Goal: Task Accomplishment & Management: Use online tool/utility

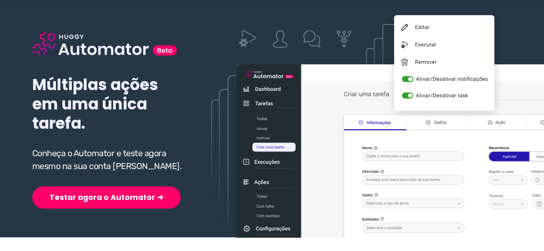
scroll to position [86, 0]
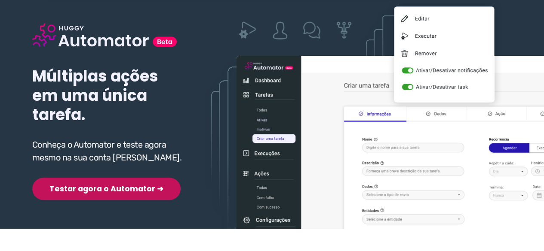
click at [95, 189] on button "Testar agora o Automator ➜" at bounding box center [106, 189] width 148 height 22
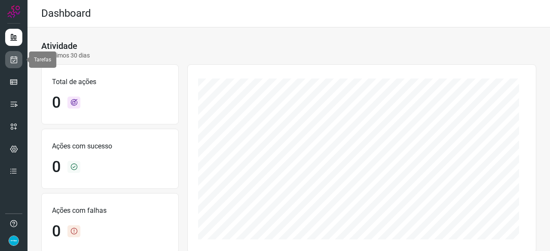
click at [19, 59] on link at bounding box center [13, 59] width 17 height 17
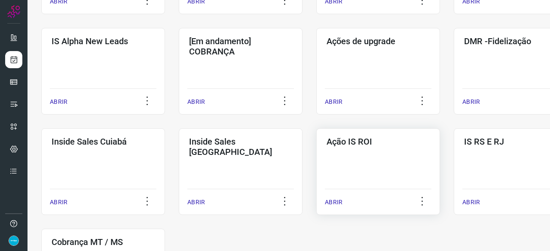
scroll to position [344, 0]
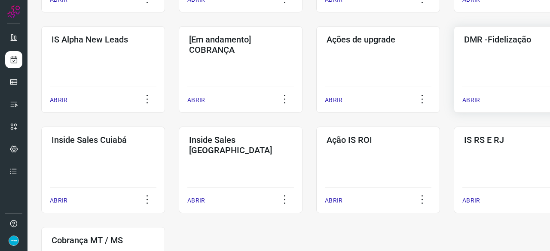
click at [476, 98] on p "ABRIR" at bounding box center [471, 100] width 18 height 9
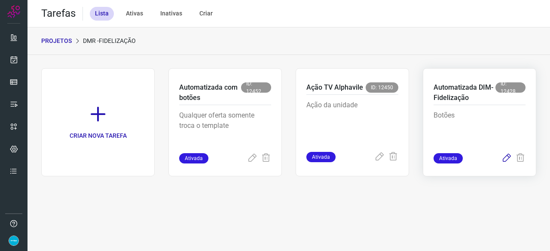
click at [507, 156] on icon at bounding box center [507, 158] width 10 height 10
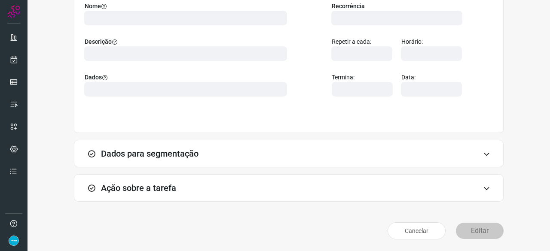
scroll to position [84, 0]
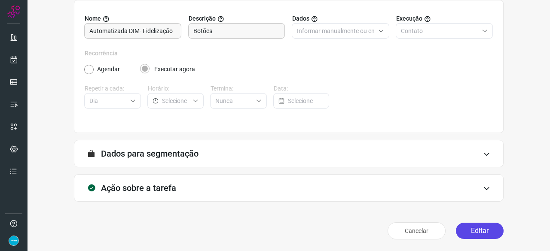
click at [472, 227] on button "Editar" at bounding box center [480, 231] width 48 height 16
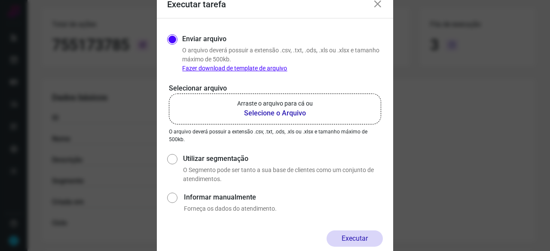
click at [289, 111] on b "Selecione o Arquivo" at bounding box center [275, 113] width 76 height 10
click at [0, 0] on input "Arraste o arquivo para cá ou Selecione o Arquivo" at bounding box center [0, 0] width 0 height 0
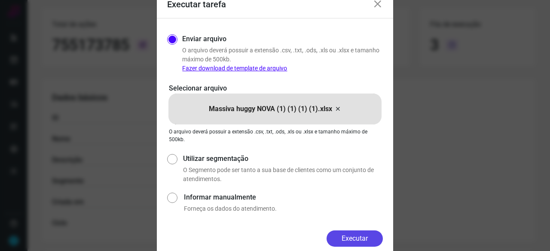
click at [348, 237] on button "Executar" at bounding box center [355, 239] width 56 height 16
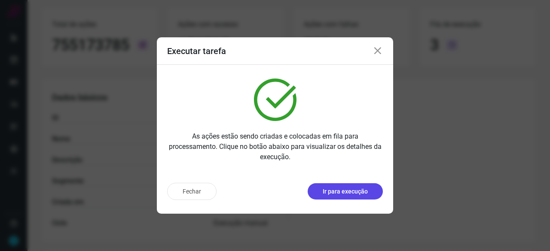
click at [346, 191] on p "Ir para execução" at bounding box center [345, 191] width 45 height 9
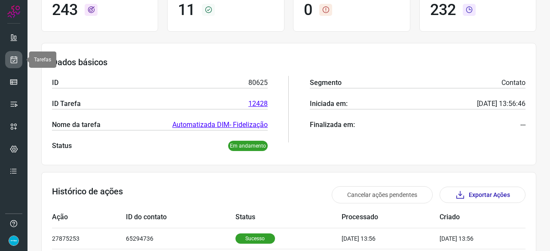
click at [15, 61] on icon at bounding box center [13, 59] width 9 height 9
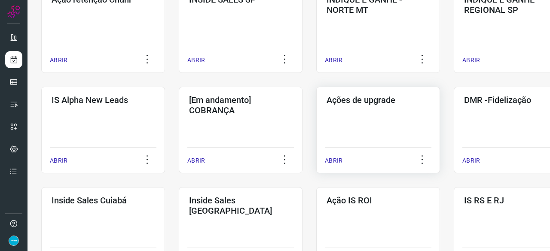
scroll to position [284, 0]
click at [473, 161] on p "ABRIR" at bounding box center [471, 160] width 18 height 9
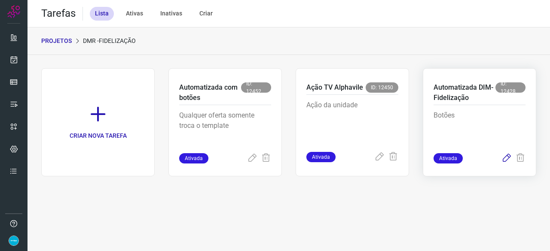
click at [508, 157] on icon at bounding box center [507, 158] width 10 height 10
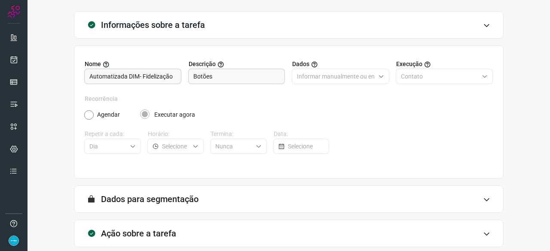
scroll to position [84, 0]
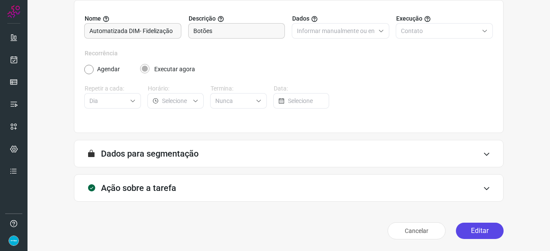
click at [476, 233] on button "Editar" at bounding box center [480, 231] width 48 height 16
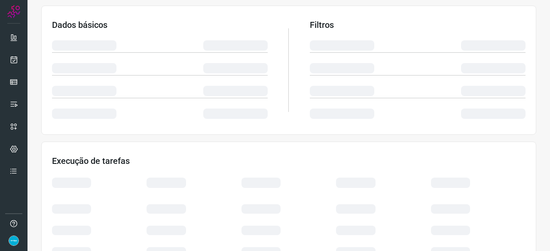
scroll to position [170, 0]
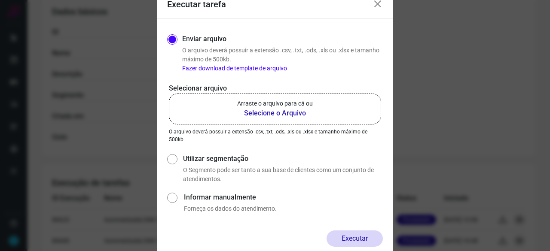
click at [257, 116] on b "Selecione o Arquivo" at bounding box center [275, 113] width 76 height 10
click at [0, 0] on input "Arraste o arquivo para cá ou Selecione o Arquivo" at bounding box center [0, 0] width 0 height 0
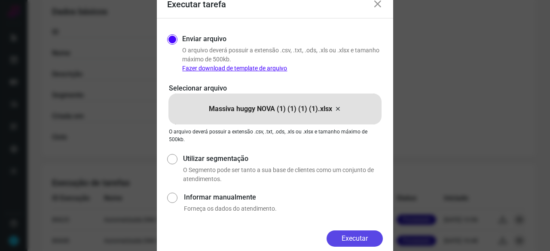
click at [342, 238] on button "Executar" at bounding box center [355, 239] width 56 height 16
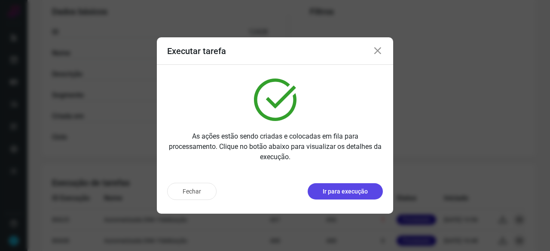
click at [353, 190] on p "Ir para execução" at bounding box center [345, 191] width 45 height 9
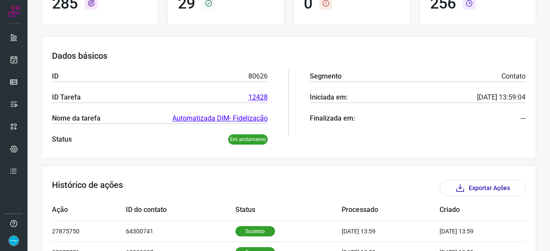
scroll to position [41, 0]
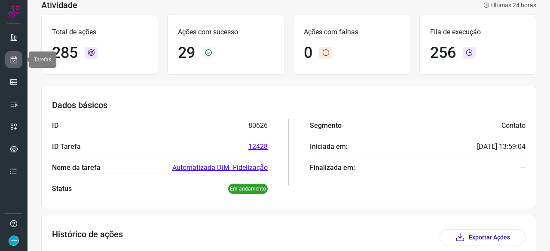
click at [15, 55] on icon at bounding box center [13, 59] width 9 height 9
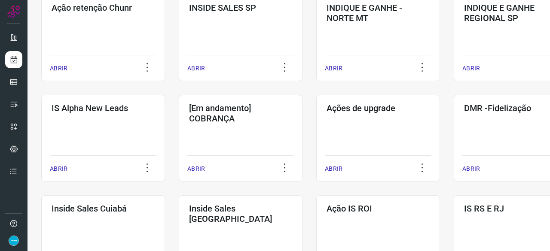
scroll to position [327, 0]
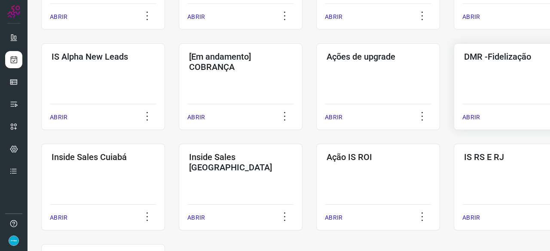
click at [476, 116] on p "ABRIR" at bounding box center [471, 117] width 18 height 9
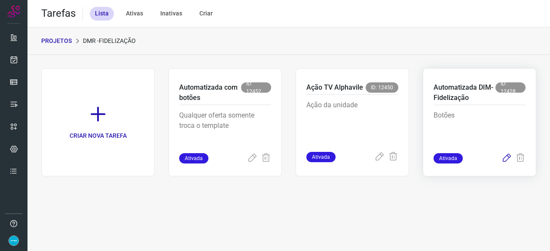
click at [507, 155] on icon at bounding box center [507, 158] width 10 height 10
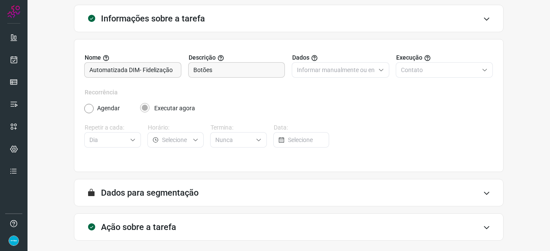
scroll to position [84, 0]
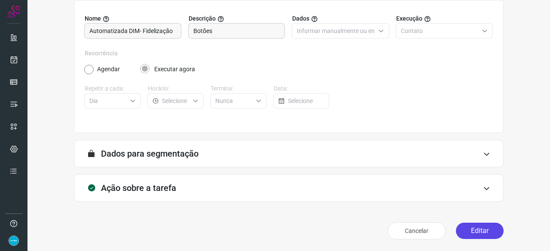
click at [481, 225] on button "Editar" at bounding box center [480, 231] width 48 height 16
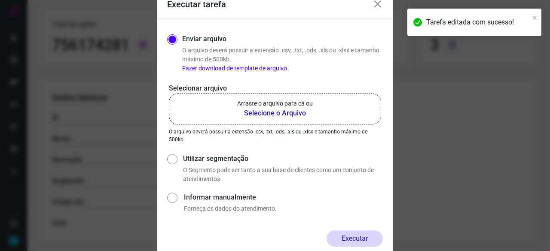
click at [278, 114] on b "Selecione o Arquivo" at bounding box center [275, 113] width 76 height 10
click at [0, 0] on input "Arraste o arquivo para cá ou Selecione o Arquivo" at bounding box center [0, 0] width 0 height 0
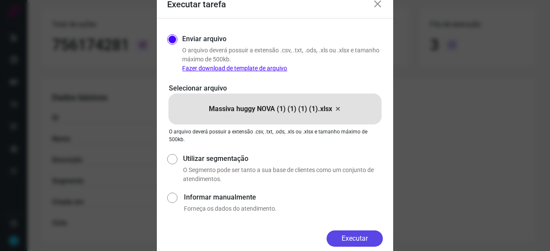
click at [375, 234] on button "Executar" at bounding box center [355, 239] width 56 height 16
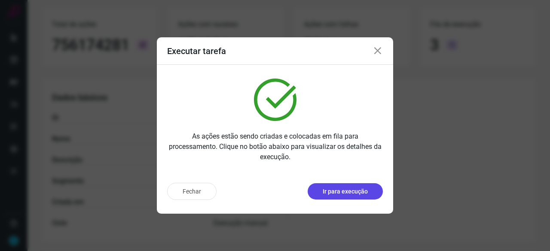
click at [357, 199] on button "Ir para execução" at bounding box center [345, 191] width 75 height 16
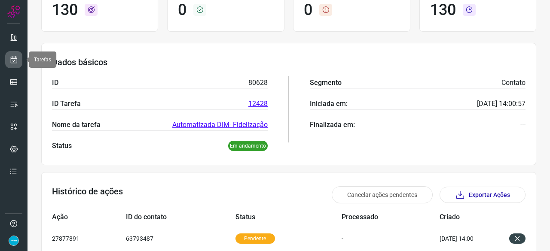
click at [11, 56] on icon at bounding box center [13, 59] width 9 height 9
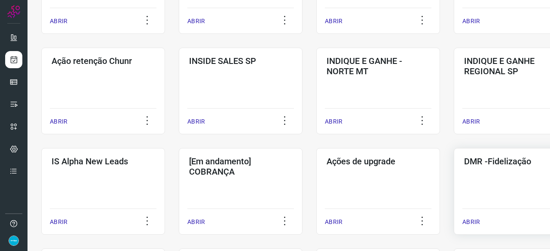
scroll to position [241, 0]
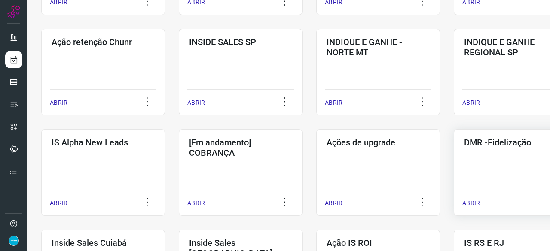
click at [467, 202] on p "ABRIR" at bounding box center [471, 203] width 18 height 9
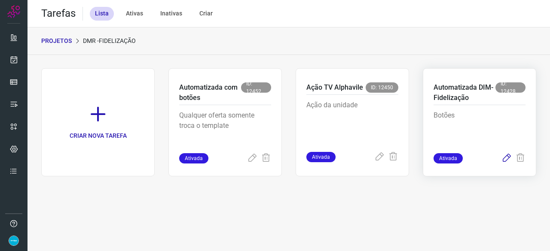
click at [507, 159] on icon at bounding box center [507, 158] width 10 height 10
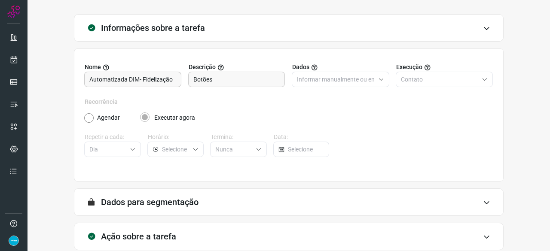
scroll to position [84, 0]
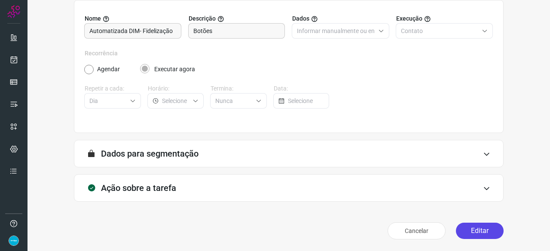
click at [475, 233] on button "Editar" at bounding box center [480, 231] width 48 height 16
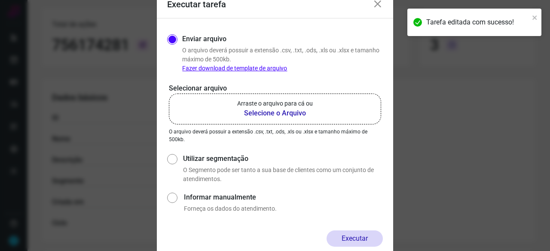
click at [265, 113] on b "Selecione o Arquivo" at bounding box center [275, 113] width 76 height 10
click at [0, 0] on input "Arraste o arquivo para cá ou Selecione o Arquivo" at bounding box center [0, 0] width 0 height 0
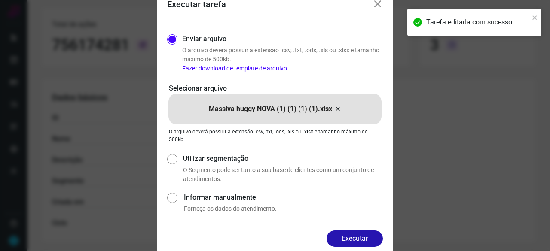
click at [349, 241] on button "Executar" at bounding box center [355, 239] width 56 height 16
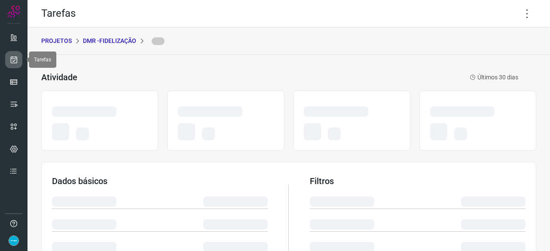
click at [14, 61] on icon at bounding box center [13, 59] width 9 height 9
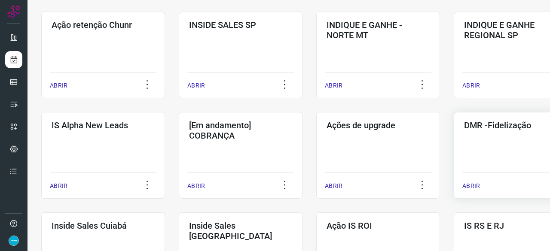
click at [470, 185] on p "ABRIR" at bounding box center [471, 186] width 18 height 9
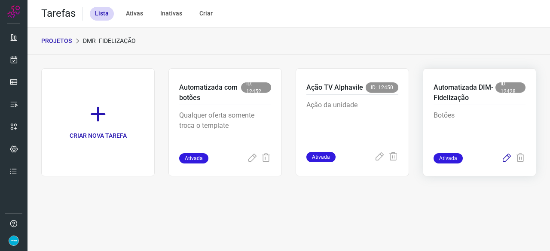
click at [505, 156] on icon at bounding box center [507, 158] width 10 height 10
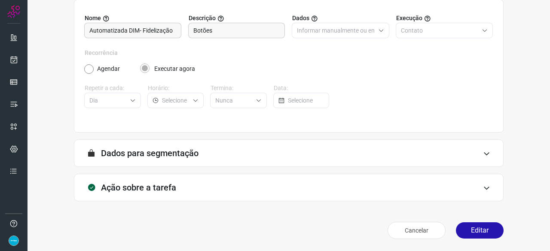
scroll to position [84, 0]
click at [472, 232] on button "Editar" at bounding box center [480, 231] width 48 height 16
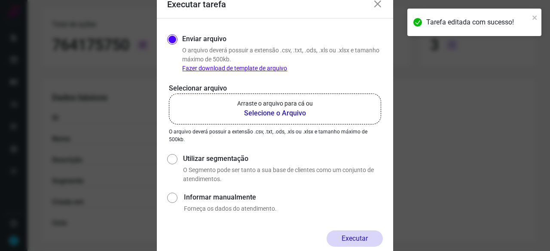
click at [254, 113] on b "Selecione o Arquivo" at bounding box center [275, 113] width 76 height 10
click at [0, 0] on input "Arraste o arquivo para cá ou Selecione o Arquivo" at bounding box center [0, 0] width 0 height 0
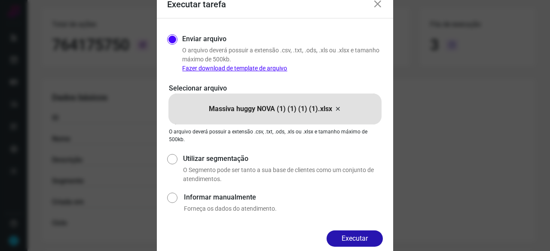
drag, startPoint x: 358, startPoint y: 238, endPoint x: 362, endPoint y: 239, distance: 4.4
click at [358, 237] on button "Executar" at bounding box center [355, 239] width 56 height 16
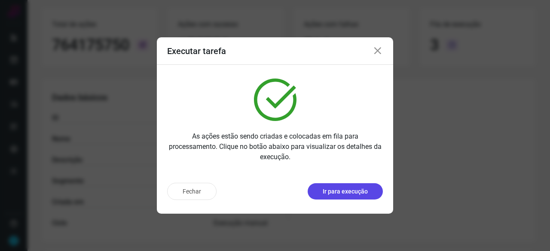
click at [345, 189] on p "Ir para execução" at bounding box center [345, 191] width 45 height 9
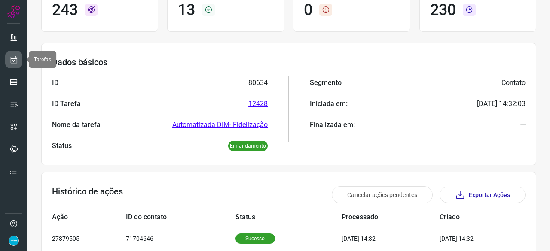
click at [16, 56] on icon at bounding box center [13, 59] width 9 height 9
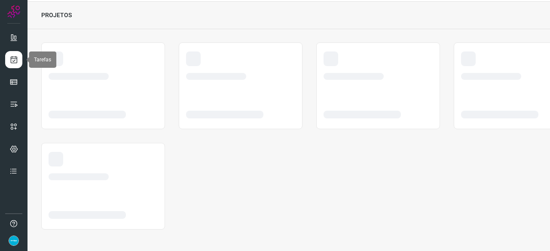
scroll to position [26, 0]
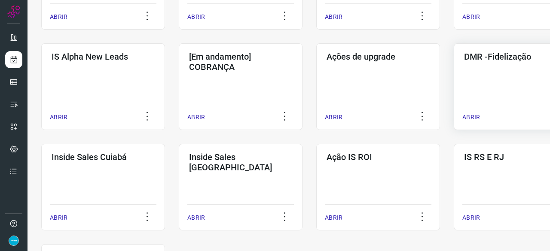
click at [469, 116] on p "ABRIR" at bounding box center [471, 117] width 18 height 9
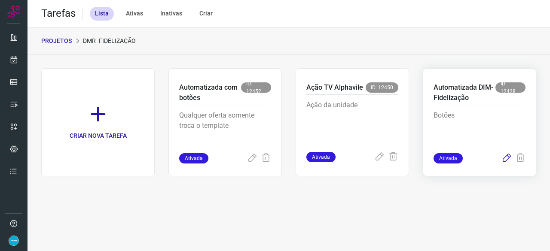
click at [507, 157] on icon at bounding box center [507, 158] width 10 height 10
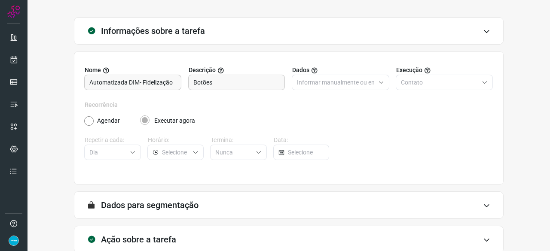
scroll to position [84, 0]
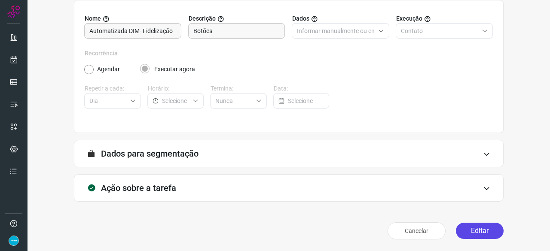
click at [462, 228] on button "Editar" at bounding box center [480, 231] width 48 height 16
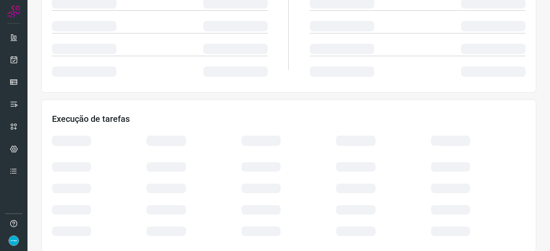
scroll to position [205, 0]
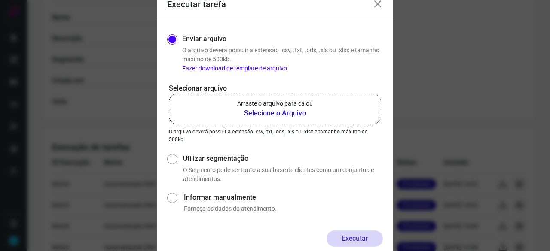
click at [280, 113] on b "Selecione o Arquivo" at bounding box center [275, 113] width 76 height 10
click at [0, 0] on input "Arraste o arquivo para cá ou Selecione o Arquivo" at bounding box center [0, 0] width 0 height 0
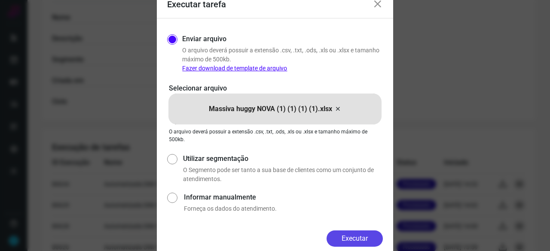
click at [355, 235] on button "Executar" at bounding box center [355, 239] width 56 height 16
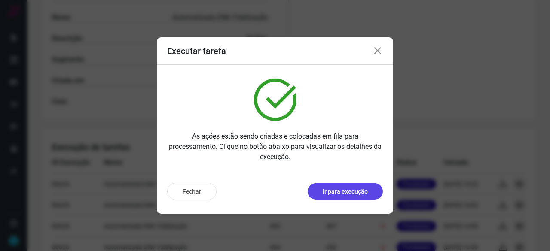
click at [334, 194] on p "Ir para execução" at bounding box center [345, 191] width 45 height 9
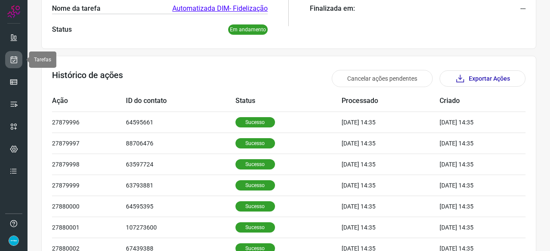
click at [13, 60] on icon at bounding box center [13, 59] width 9 height 9
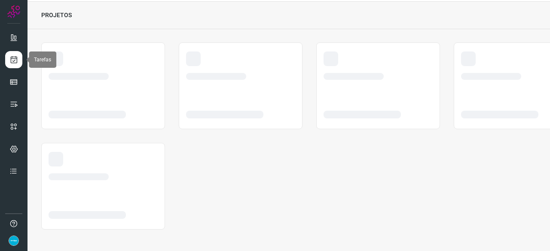
scroll to position [26, 0]
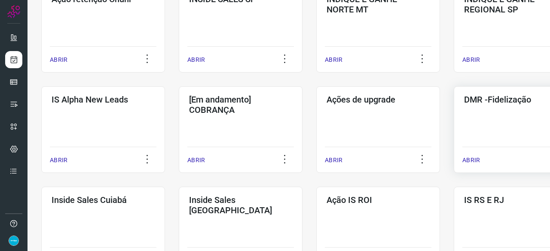
click at [472, 159] on p "ABRIR" at bounding box center [471, 160] width 18 height 9
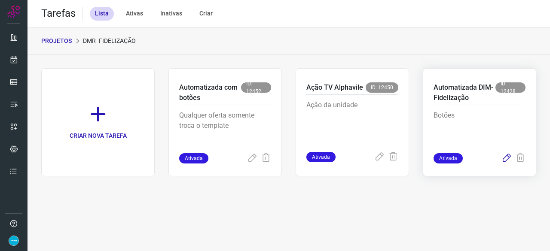
click at [505, 158] on icon at bounding box center [507, 158] width 10 height 10
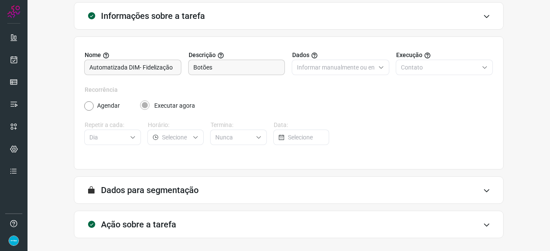
scroll to position [84, 0]
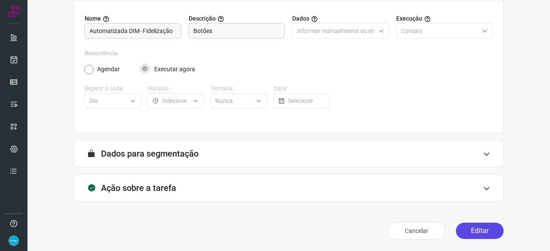
click at [481, 226] on button "Editar" at bounding box center [480, 231] width 48 height 16
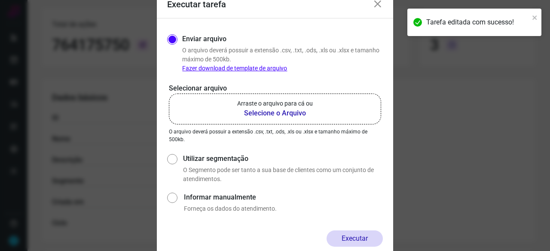
click at [256, 113] on b "Selecione o Arquivo" at bounding box center [275, 113] width 76 height 10
click at [0, 0] on input "Arraste o arquivo para cá ou Selecione o Arquivo" at bounding box center [0, 0] width 0 height 0
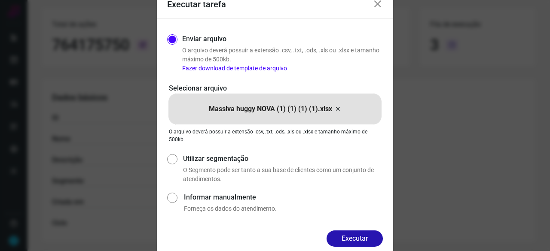
click at [371, 239] on button "Executar" at bounding box center [355, 239] width 56 height 16
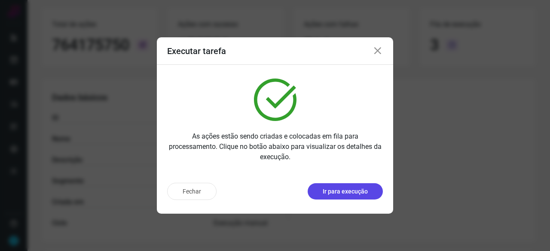
click at [336, 193] on p "Ir para execução" at bounding box center [345, 191] width 45 height 9
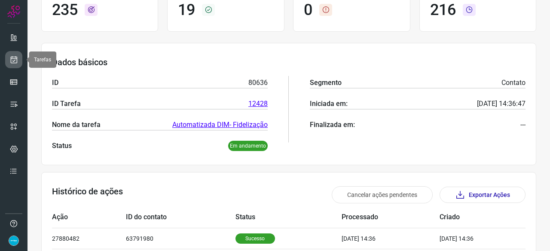
click at [13, 58] on icon at bounding box center [13, 59] width 9 height 9
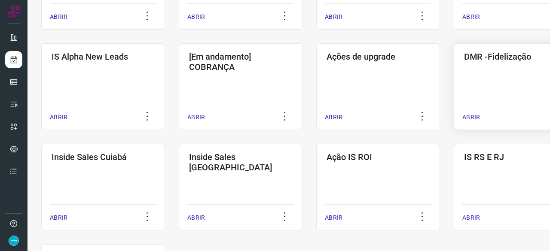
click at [474, 115] on p "ABRIR" at bounding box center [471, 117] width 18 height 9
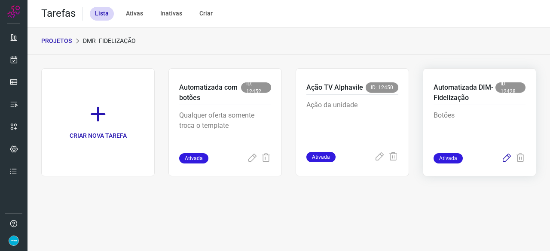
click at [507, 160] on icon at bounding box center [507, 158] width 10 height 10
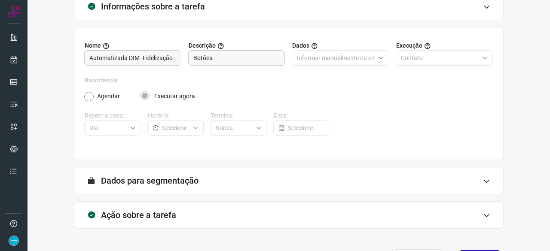
scroll to position [84, 0]
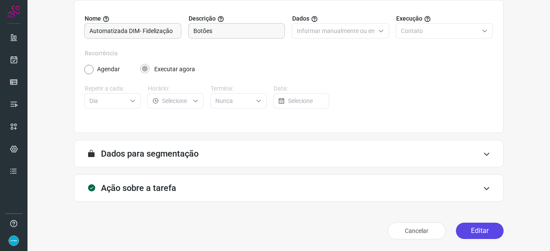
click at [486, 229] on button "Editar" at bounding box center [480, 231] width 48 height 16
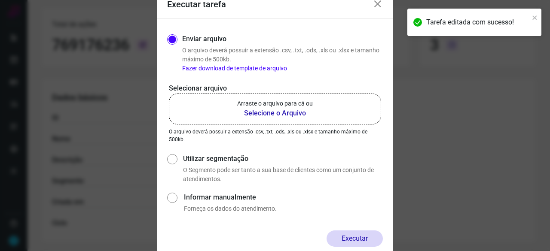
click at [260, 113] on b "Selecione o Arquivo" at bounding box center [275, 113] width 76 height 10
click at [0, 0] on input "Arraste o arquivo para cá ou Selecione o Arquivo" at bounding box center [0, 0] width 0 height 0
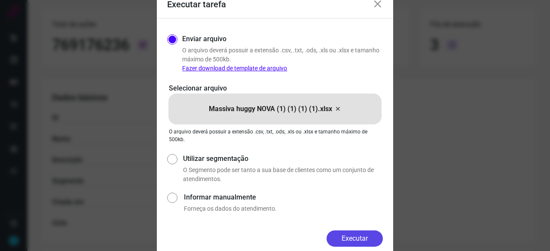
click at [357, 238] on button "Executar" at bounding box center [355, 239] width 56 height 16
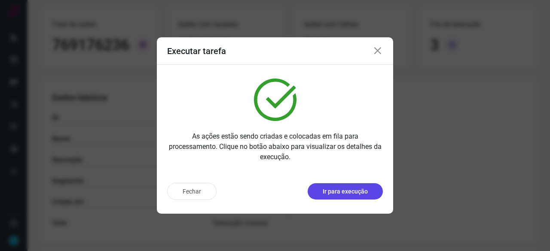
click at [348, 194] on p "Ir para execução" at bounding box center [345, 191] width 45 height 9
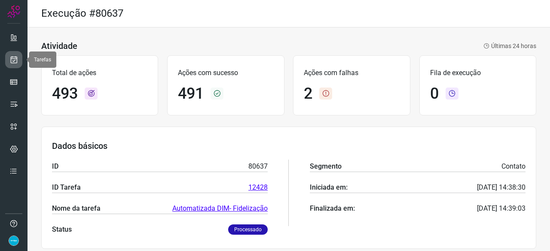
click at [17, 56] on icon at bounding box center [13, 59] width 9 height 9
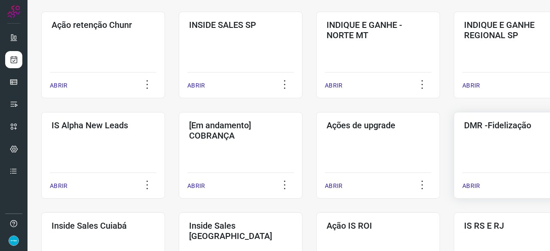
click at [472, 187] on p "ABRIR" at bounding box center [471, 186] width 18 height 9
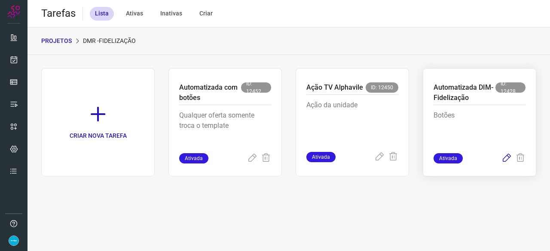
click at [505, 158] on icon at bounding box center [507, 158] width 10 height 10
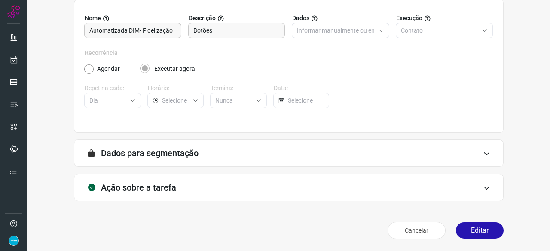
scroll to position [84, 0]
click at [481, 232] on button "Editar" at bounding box center [480, 231] width 48 height 16
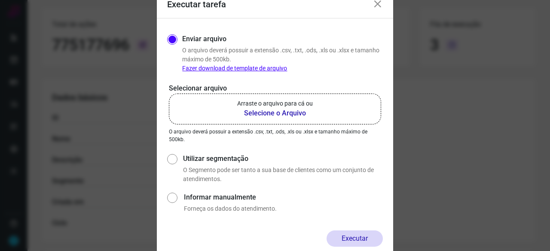
click at [268, 112] on b "Selecione o Arquivo" at bounding box center [275, 113] width 76 height 10
click at [0, 0] on input "Arraste o arquivo para cá ou Selecione o Arquivo" at bounding box center [0, 0] width 0 height 0
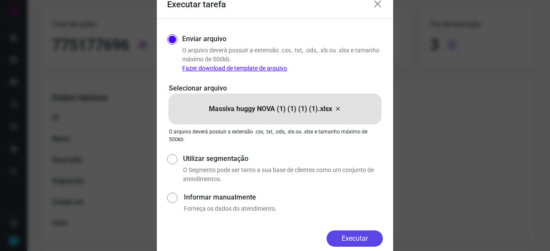
click at [355, 235] on button "Executar" at bounding box center [355, 239] width 56 height 16
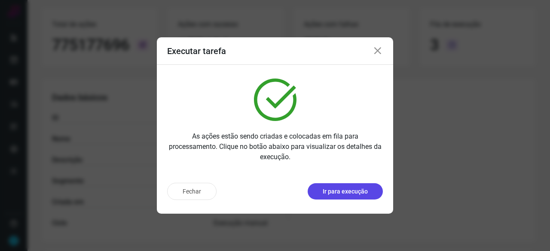
click at [345, 190] on p "Ir para execução" at bounding box center [345, 191] width 45 height 9
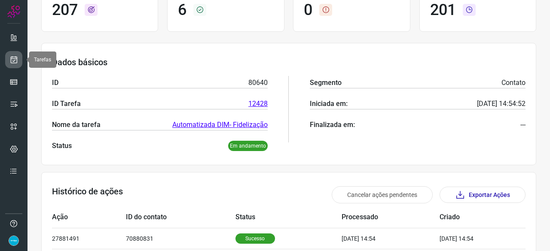
click at [17, 56] on icon at bounding box center [13, 59] width 9 height 9
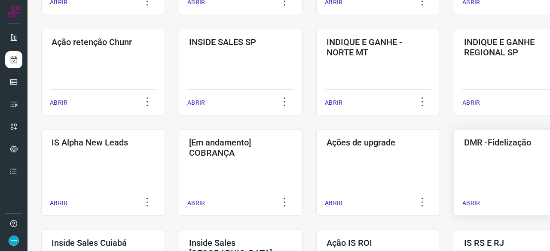
click at [473, 202] on p "ABRIR" at bounding box center [471, 203] width 18 height 9
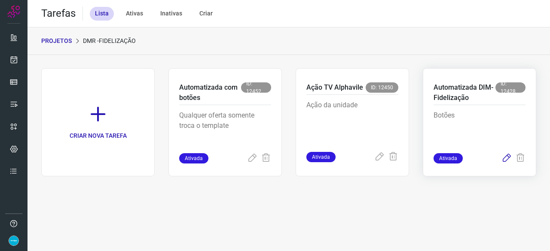
click at [508, 156] on icon at bounding box center [507, 158] width 10 height 10
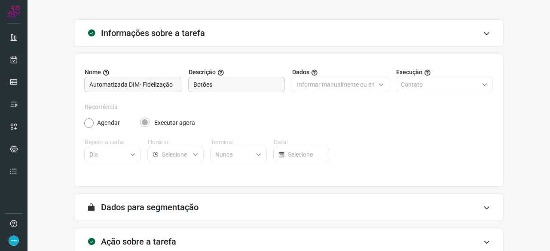
scroll to position [84, 0]
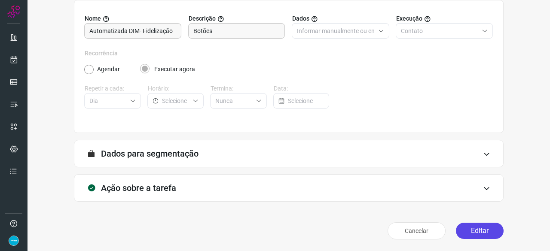
click at [466, 226] on button "Editar" at bounding box center [480, 231] width 48 height 16
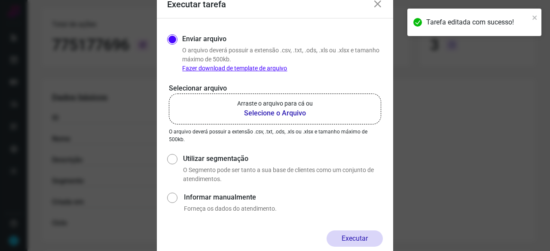
click at [257, 113] on b "Selecione o Arquivo" at bounding box center [275, 113] width 76 height 10
click at [0, 0] on input "Arraste o arquivo para cá ou Selecione o Arquivo" at bounding box center [0, 0] width 0 height 0
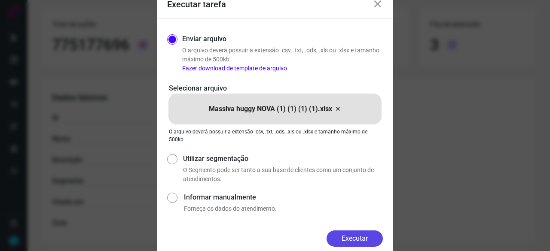
click at [362, 240] on button "Executar" at bounding box center [355, 239] width 56 height 16
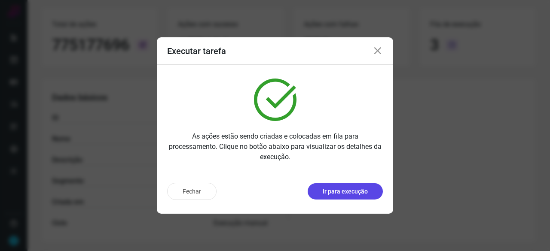
click at [354, 194] on p "Ir para execução" at bounding box center [345, 191] width 45 height 9
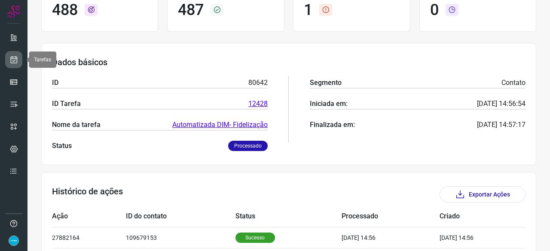
click at [17, 61] on icon at bounding box center [13, 59] width 9 height 9
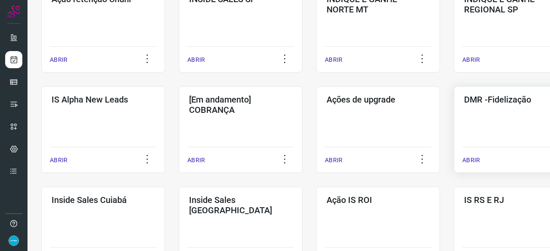
click at [472, 159] on p "ABRIR" at bounding box center [471, 160] width 18 height 9
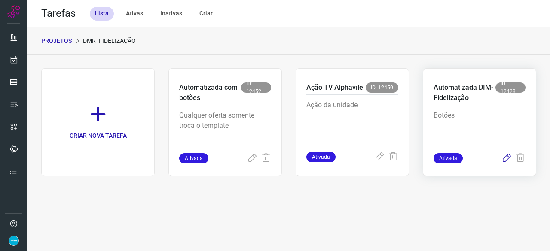
click at [506, 158] on icon at bounding box center [507, 158] width 10 height 10
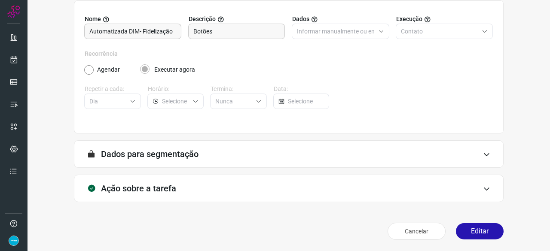
scroll to position [84, 0]
click at [475, 233] on button "Editar" at bounding box center [480, 231] width 48 height 16
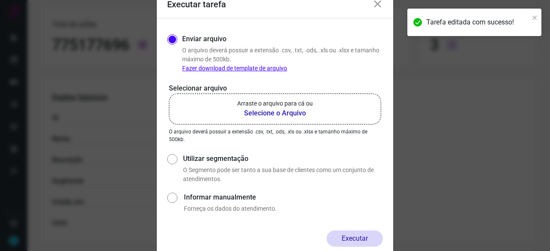
click at [270, 113] on b "Selecione o Arquivo" at bounding box center [275, 113] width 76 height 10
click at [0, 0] on input "Arraste o arquivo para cá ou Selecione o Arquivo" at bounding box center [0, 0] width 0 height 0
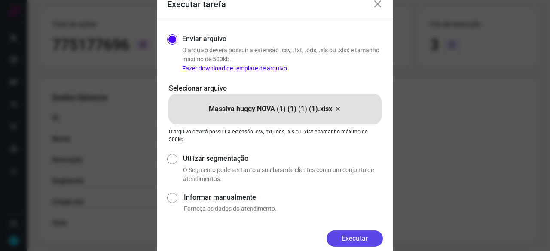
drag, startPoint x: 370, startPoint y: 236, endPoint x: 382, endPoint y: 246, distance: 15.6
click at [370, 237] on button "Executar" at bounding box center [355, 239] width 56 height 16
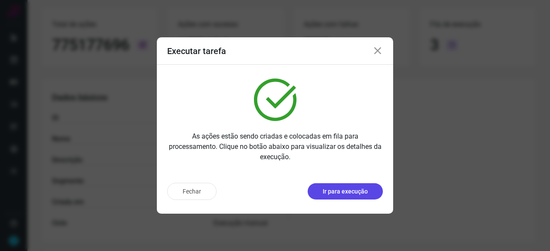
click at [352, 190] on p "Ir para execução" at bounding box center [345, 191] width 45 height 9
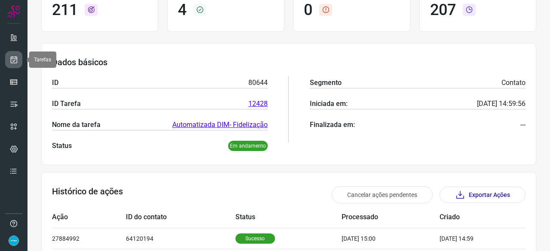
click at [17, 56] on icon at bounding box center [13, 59] width 9 height 9
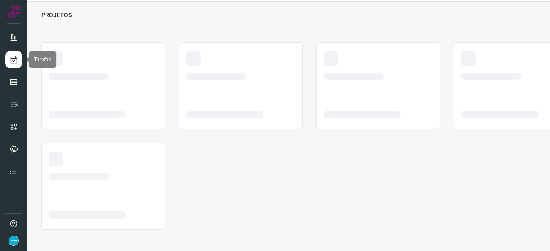
scroll to position [26, 0]
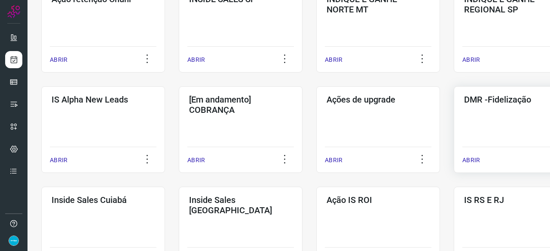
click at [476, 158] on p "ABRIR" at bounding box center [471, 160] width 18 height 9
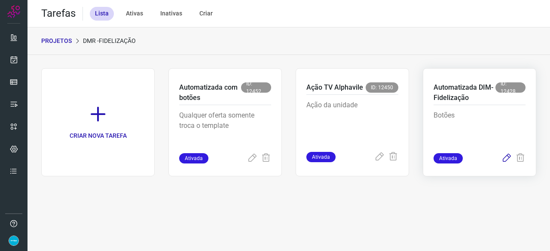
click at [505, 157] on icon at bounding box center [507, 158] width 10 height 10
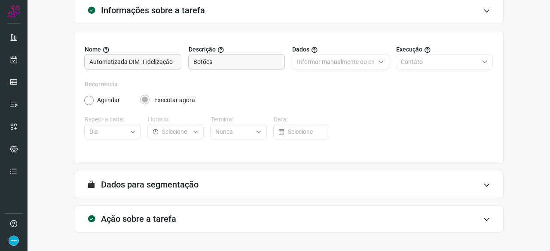
scroll to position [84, 0]
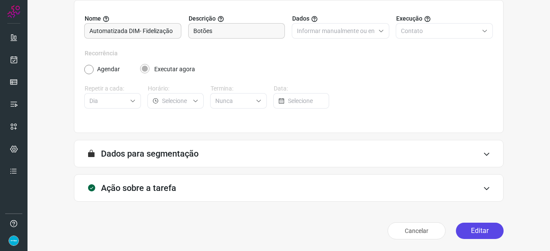
click at [482, 229] on button "Editar" at bounding box center [480, 231] width 48 height 16
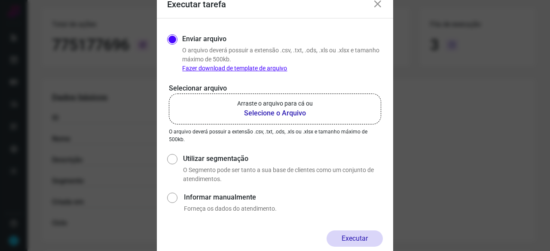
click at [259, 116] on b "Selecione o Arquivo" at bounding box center [275, 113] width 76 height 10
click at [0, 0] on input "Arraste o arquivo para cá ou Selecione o Arquivo" at bounding box center [0, 0] width 0 height 0
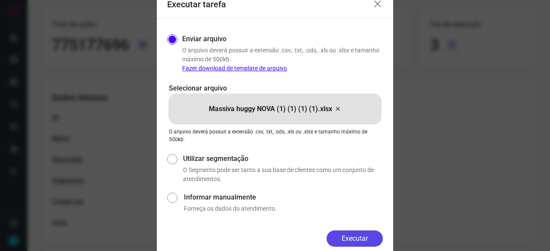
click at [353, 240] on button "Executar" at bounding box center [355, 239] width 56 height 16
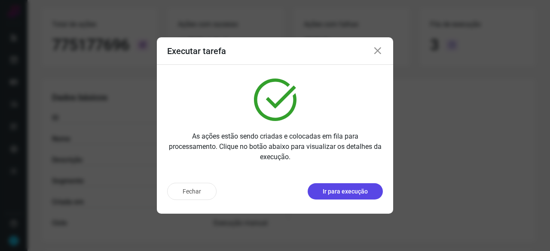
click at [350, 195] on p "Ir para execução" at bounding box center [345, 191] width 45 height 9
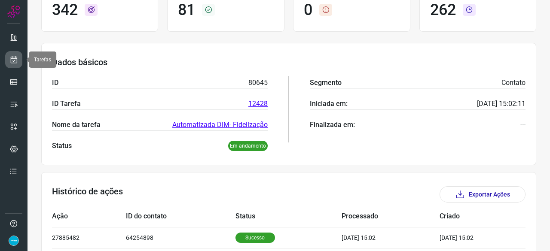
click at [9, 55] on icon at bounding box center [13, 59] width 9 height 9
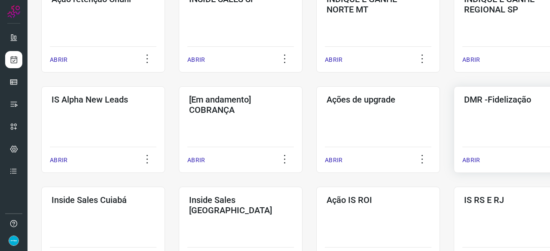
click at [474, 157] on p "ABRIR" at bounding box center [471, 160] width 18 height 9
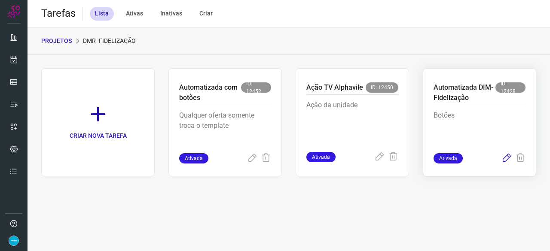
click at [505, 159] on icon at bounding box center [507, 158] width 10 height 10
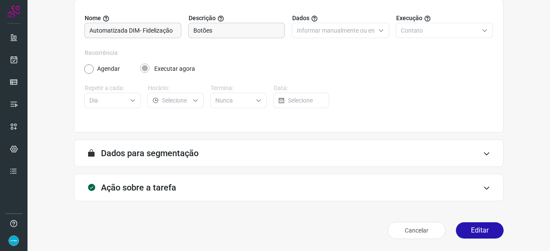
scroll to position [84, 0]
click at [471, 230] on button "Editar" at bounding box center [480, 231] width 48 height 16
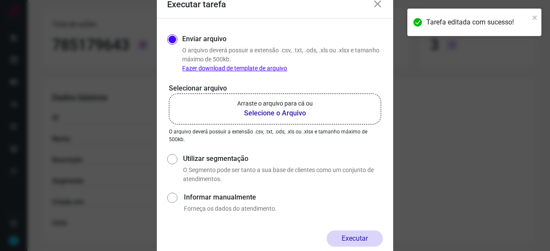
click at [265, 114] on b "Selecione o Arquivo" at bounding box center [275, 113] width 76 height 10
click at [0, 0] on input "Arraste o arquivo para cá ou Selecione o Arquivo" at bounding box center [0, 0] width 0 height 0
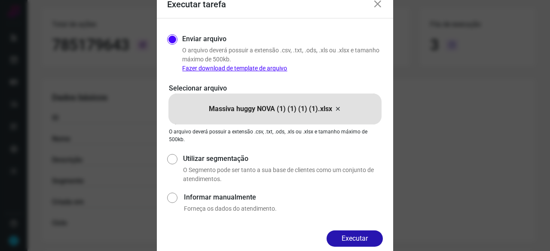
click at [346, 238] on button "Executar" at bounding box center [355, 239] width 56 height 16
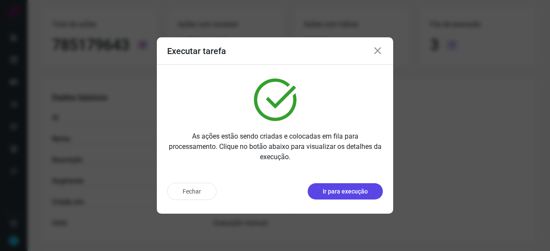
click at [349, 196] on button "Ir para execução" at bounding box center [345, 191] width 75 height 16
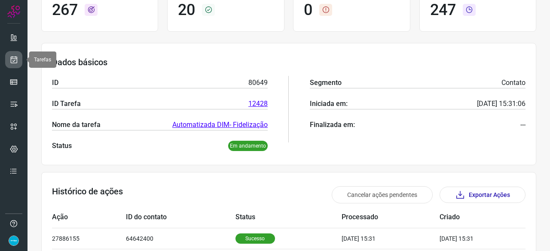
click at [14, 56] on icon at bounding box center [13, 59] width 9 height 9
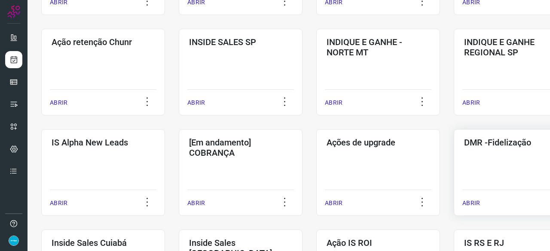
click at [471, 205] on p "ABRIR" at bounding box center [471, 203] width 18 height 9
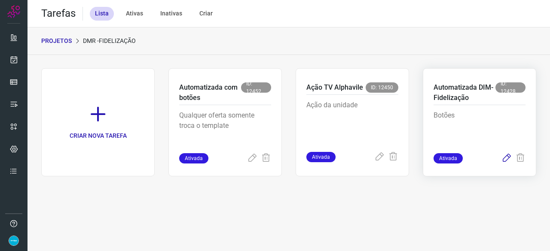
click at [506, 156] on icon at bounding box center [507, 158] width 10 height 10
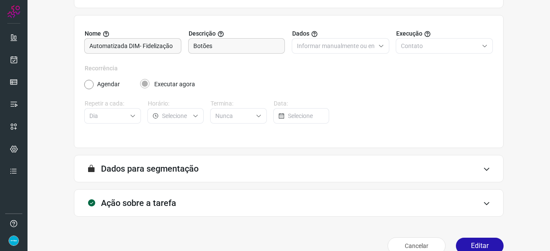
scroll to position [84, 0]
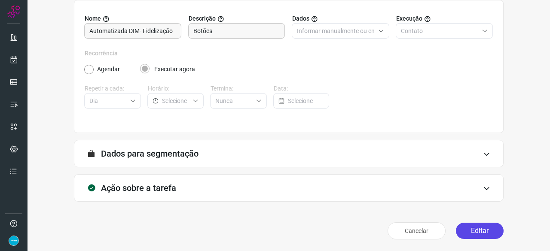
click at [475, 228] on button "Editar" at bounding box center [480, 231] width 48 height 16
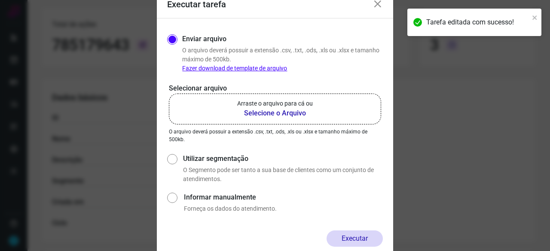
click at [266, 113] on b "Selecione o Arquivo" at bounding box center [275, 113] width 76 height 10
click at [0, 0] on input "Arraste o arquivo para cá ou Selecione o Arquivo" at bounding box center [0, 0] width 0 height 0
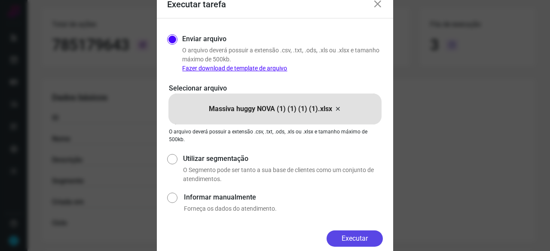
click at [369, 239] on button "Executar" at bounding box center [355, 239] width 56 height 16
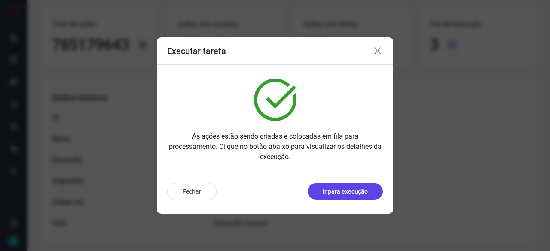
click at [367, 190] on p "Ir para execução" at bounding box center [345, 191] width 45 height 9
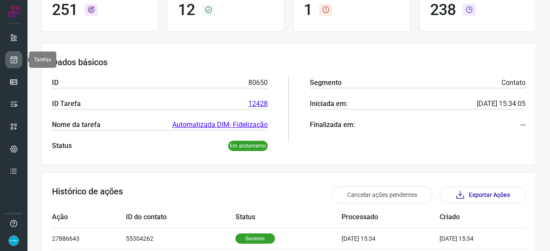
click at [12, 58] on icon at bounding box center [13, 59] width 9 height 9
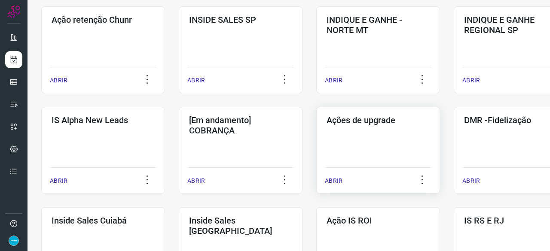
scroll to position [284, 0]
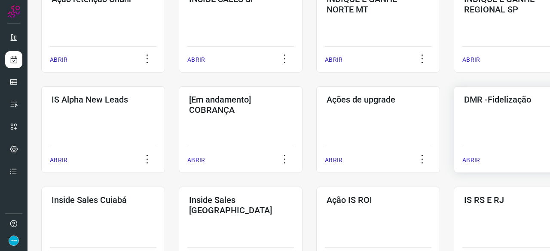
click at [480, 161] on div "ABRIR" at bounding box center [515, 157] width 107 height 21
click at [475, 159] on p "ABRIR" at bounding box center [471, 160] width 18 height 9
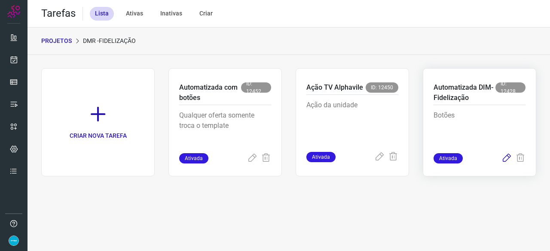
click at [506, 158] on icon at bounding box center [507, 158] width 10 height 10
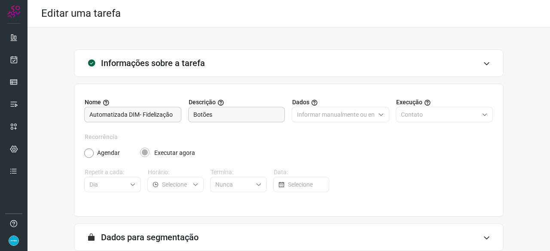
scroll to position [84, 0]
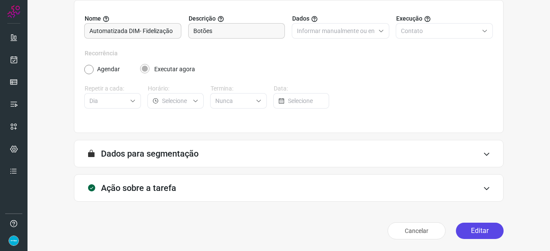
click at [463, 230] on button "Editar" at bounding box center [480, 231] width 48 height 16
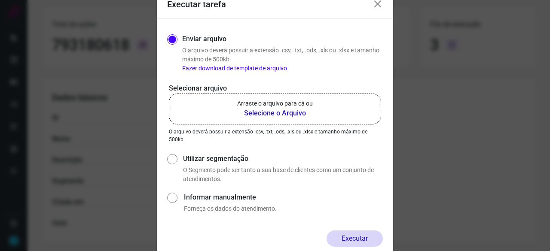
click at [268, 113] on b "Selecione o Arquivo" at bounding box center [275, 113] width 76 height 10
click at [0, 0] on input "Arraste o arquivo para cá ou Selecione o Arquivo" at bounding box center [0, 0] width 0 height 0
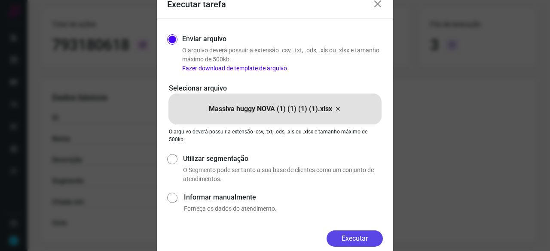
click at [355, 240] on button "Executar" at bounding box center [355, 239] width 56 height 16
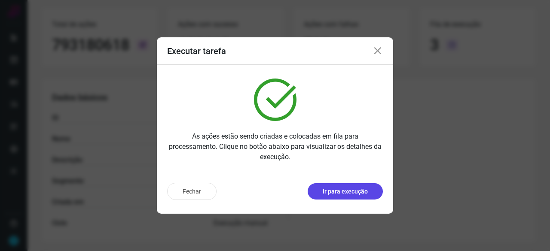
click at [356, 194] on p "Ir para execução" at bounding box center [345, 191] width 45 height 9
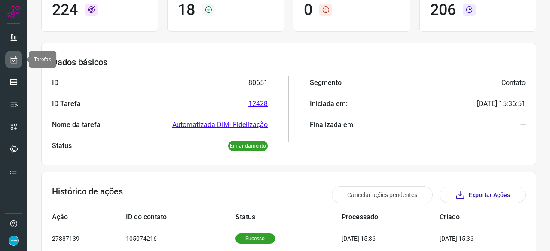
click at [16, 61] on icon at bounding box center [13, 59] width 9 height 9
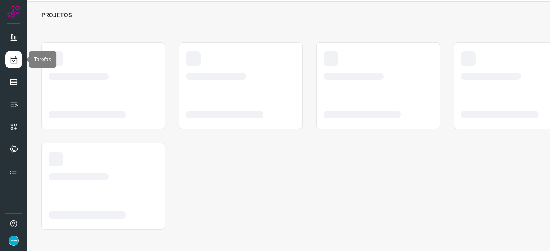
scroll to position [26, 0]
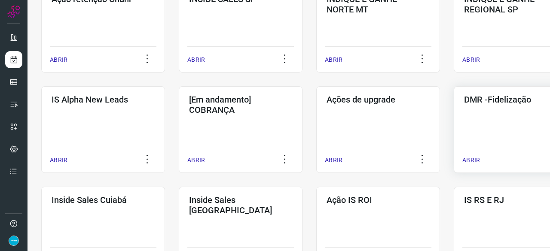
click at [475, 160] on p "ABRIR" at bounding box center [471, 160] width 18 height 9
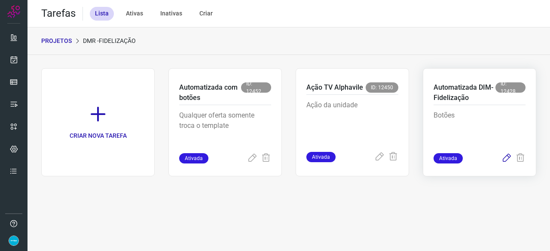
click at [505, 159] on icon at bounding box center [507, 158] width 10 height 10
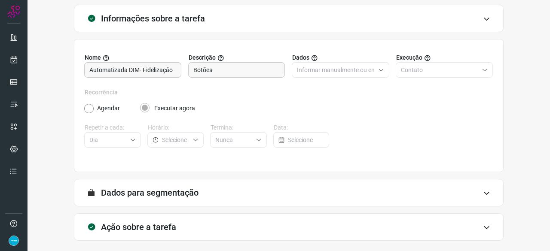
scroll to position [84, 0]
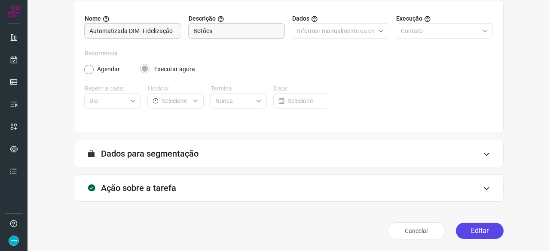
click at [474, 231] on button "Editar" at bounding box center [480, 231] width 48 height 16
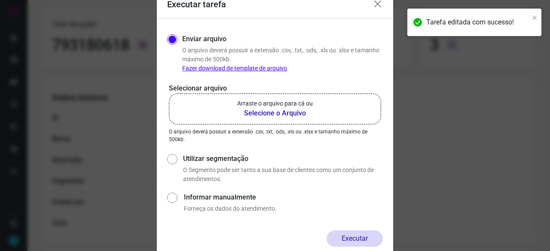
click at [264, 114] on b "Selecione o Arquivo" at bounding box center [275, 113] width 76 height 10
click at [0, 0] on input "Arraste o arquivo para cá ou Selecione o Arquivo" at bounding box center [0, 0] width 0 height 0
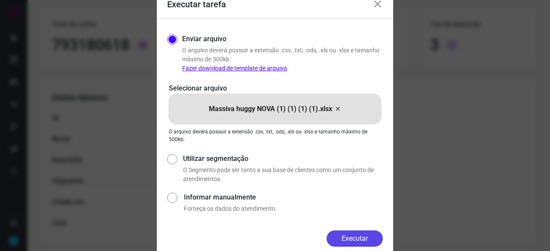
click at [352, 242] on button "Executar" at bounding box center [355, 239] width 56 height 16
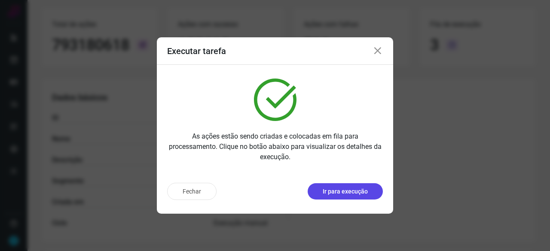
click at [347, 192] on p "Ir para execução" at bounding box center [345, 191] width 45 height 9
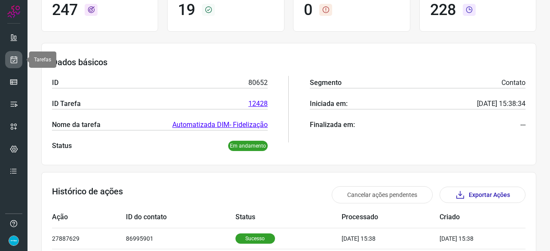
click at [8, 58] on link at bounding box center [13, 59] width 17 height 17
